Goal: Information Seeking & Learning: Learn about a topic

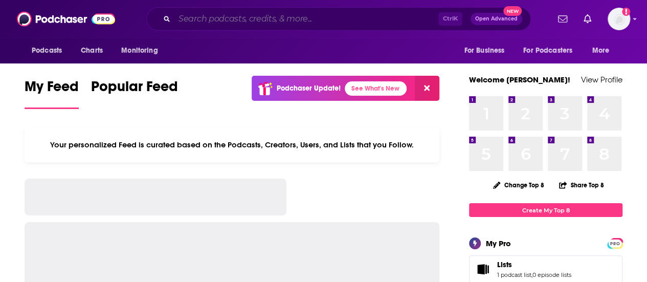
click at [319, 13] on input "Search podcasts, credits, & more..." at bounding box center [307, 19] width 264 height 16
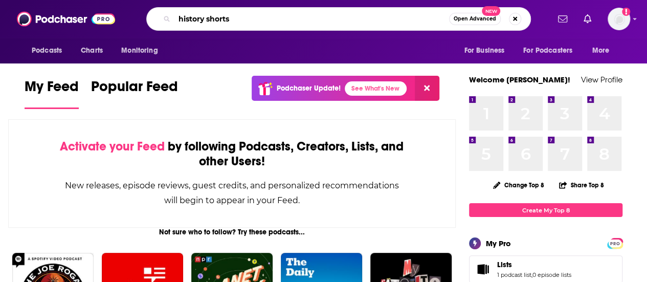
type input "history shorts"
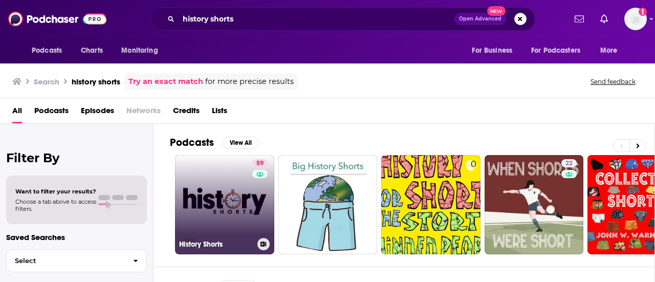
click at [226, 181] on link "59 History Shorts" at bounding box center [224, 204] width 99 height 99
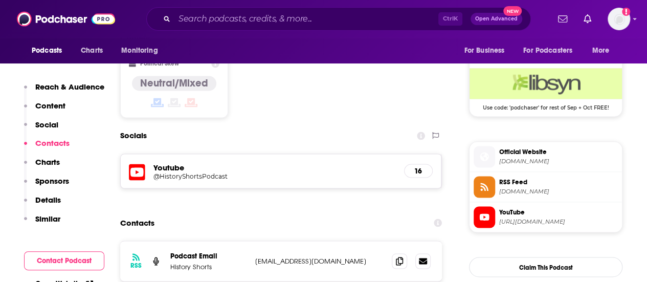
scroll to position [818, 0]
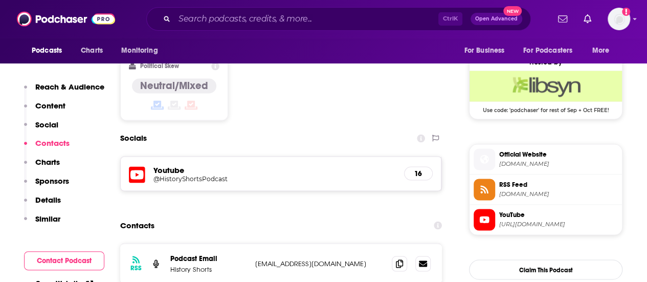
click at [190, 175] on h5 "@HistoryShortsPodcast" at bounding box center [236, 179] width 164 height 8
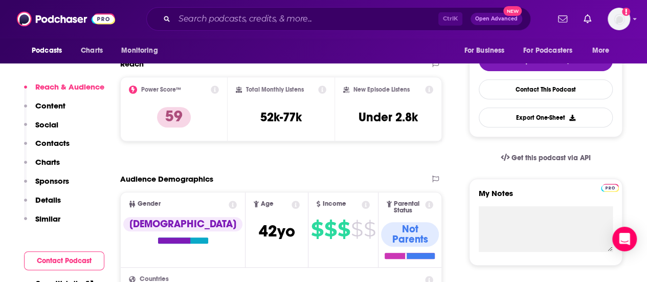
scroll to position [237, 0]
